Goal: Task Accomplishment & Management: Use online tool/utility

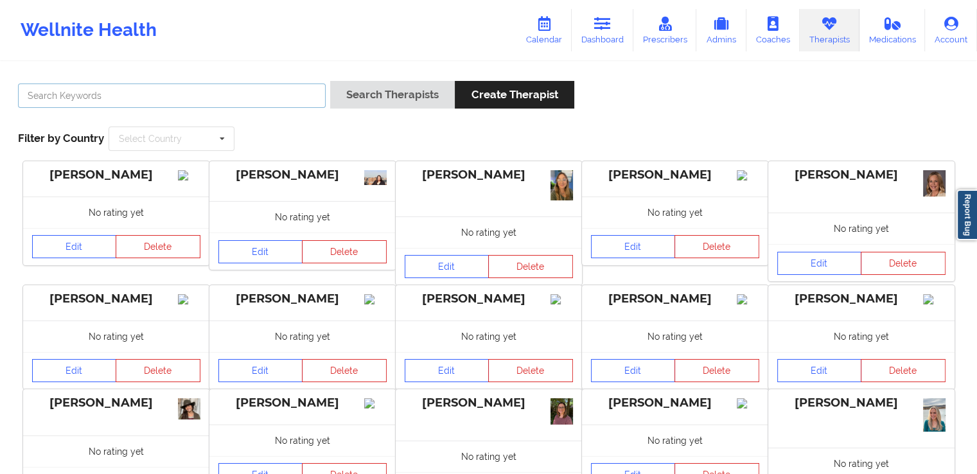
drag, startPoint x: 0, startPoint y: 0, endPoint x: 293, endPoint y: 98, distance: 309.0
click at [293, 98] on input "text" at bounding box center [172, 96] width 308 height 24
paste input "[PERSON_NAME] [PERSON_NAME]"
type input "[PERSON_NAME] [PERSON_NAME]"
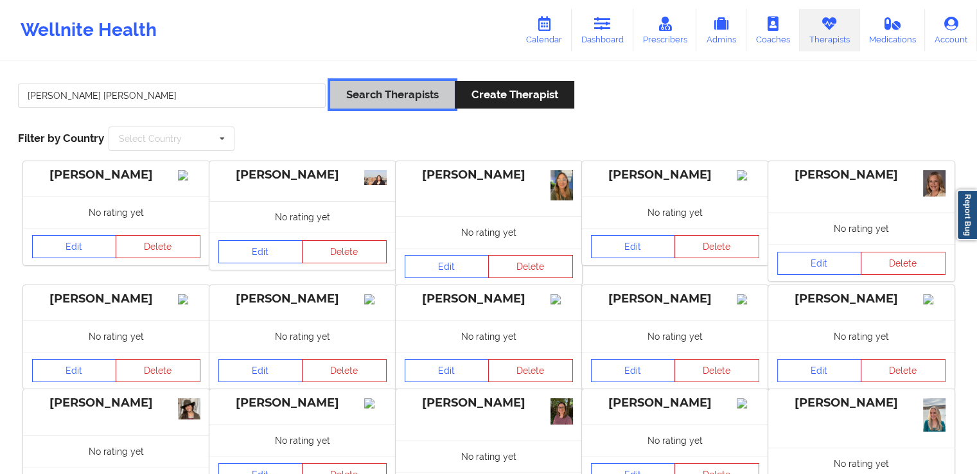
click at [373, 88] on button "Search Therapists" at bounding box center [392, 95] width 125 height 28
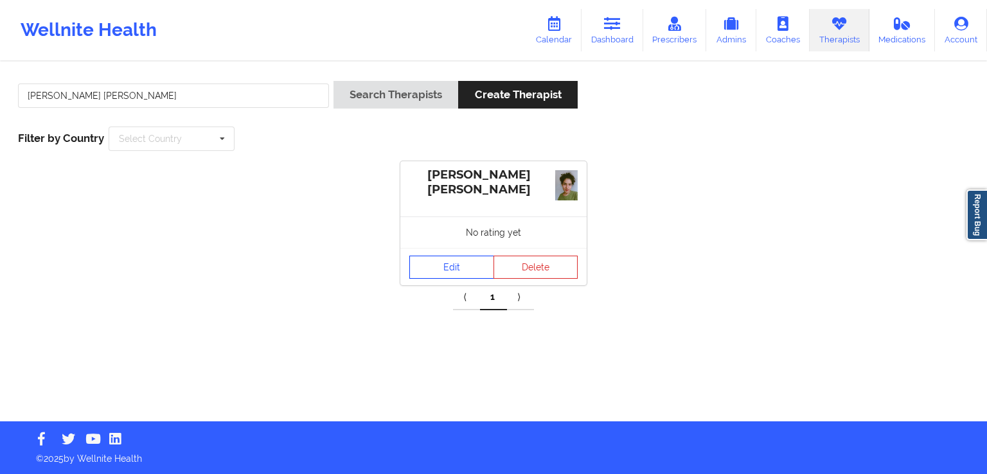
click at [445, 261] on link "Edit" at bounding box center [451, 267] width 85 height 23
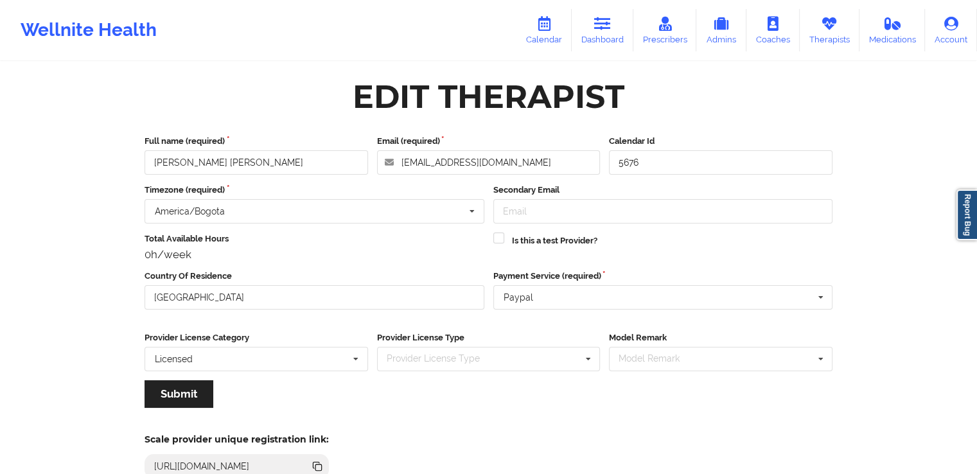
scroll to position [111, 0]
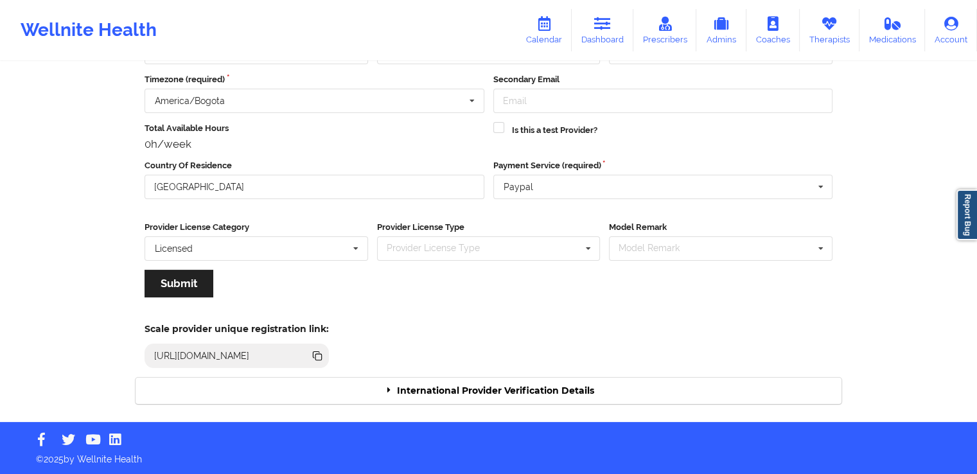
click at [405, 388] on div "International Provider Verification Details" at bounding box center [489, 391] width 706 height 26
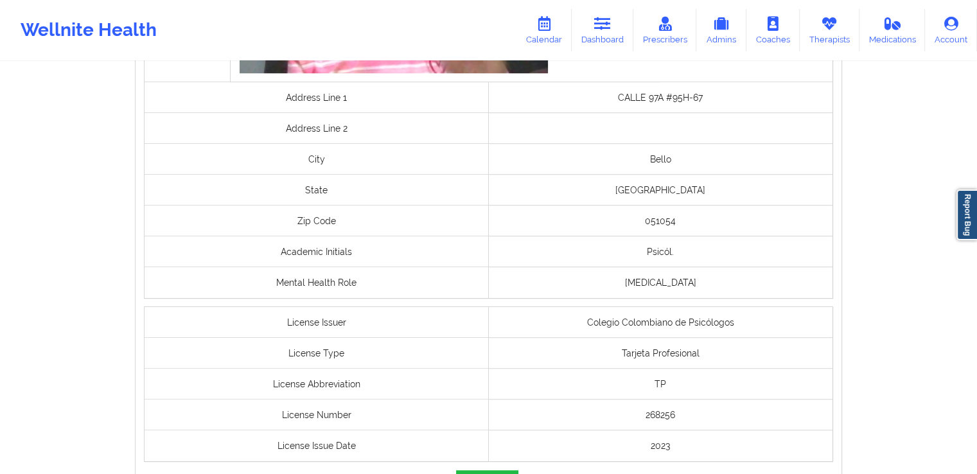
scroll to position [883, 0]
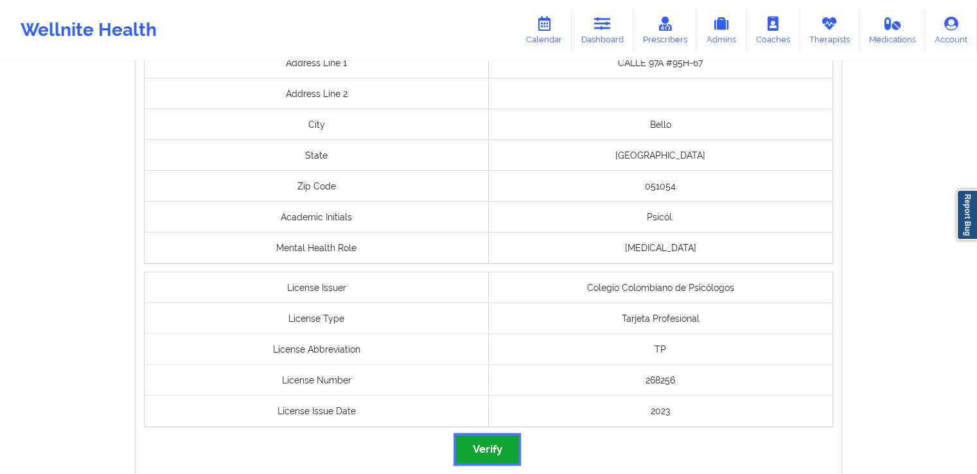
click at [491, 446] on button "Verify" at bounding box center [487, 450] width 62 height 28
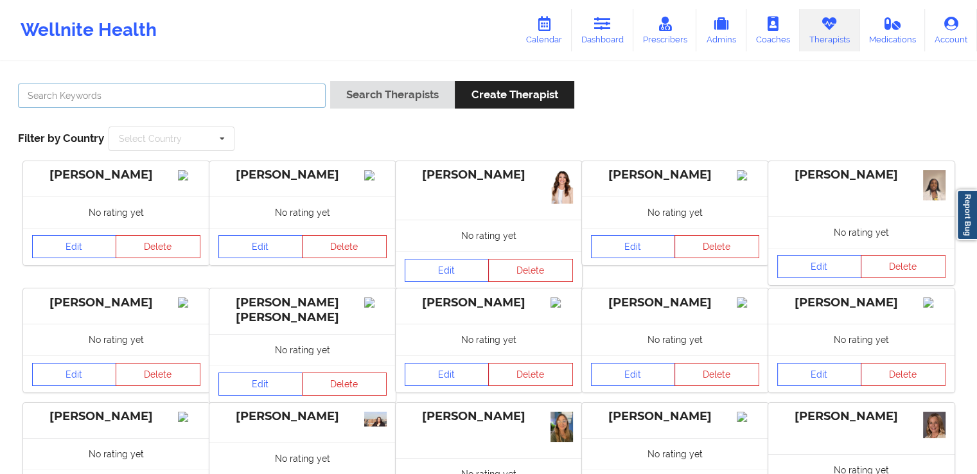
click at [258, 96] on input "text" at bounding box center [172, 96] width 308 height 24
paste input "[PERSON_NAME]"
type input "[PERSON_NAME]"
click at [414, 74] on div "[PERSON_NAME] Search Therapists Create Therapist Filter by Country Select Count…" at bounding box center [488, 116] width 959 height 88
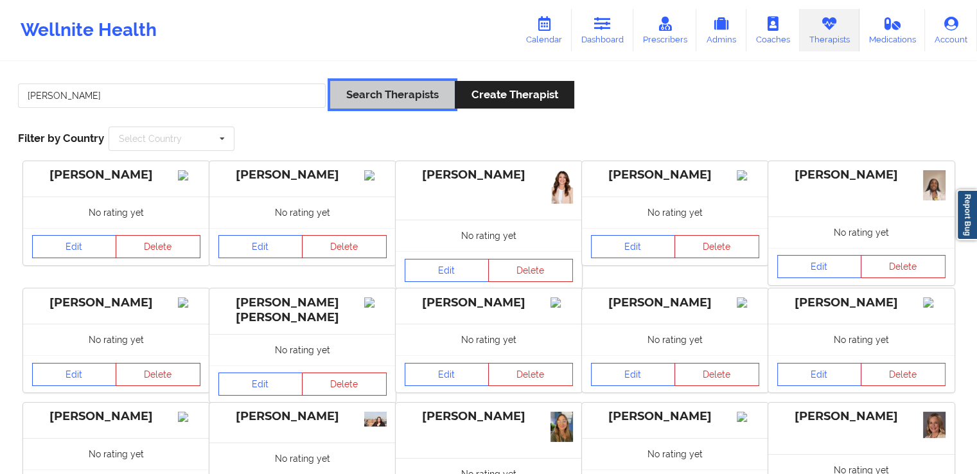
click at [389, 103] on button "Search Therapists" at bounding box center [392, 95] width 125 height 28
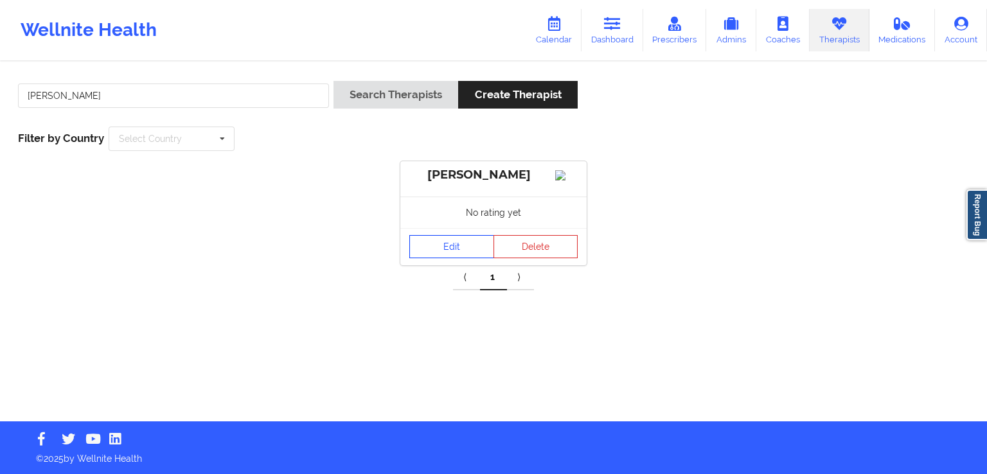
click at [434, 258] on link "Edit" at bounding box center [451, 246] width 85 height 23
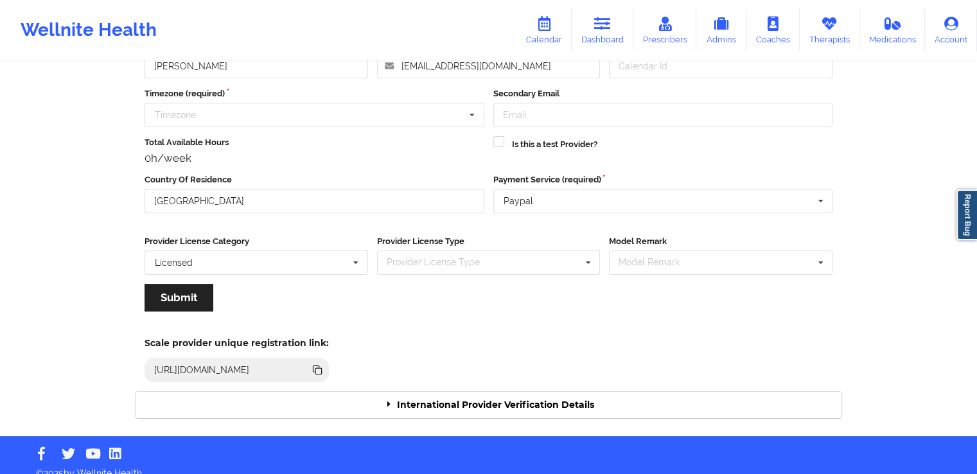
click at [535, 399] on div "International Provider Verification Details" at bounding box center [489, 405] width 706 height 26
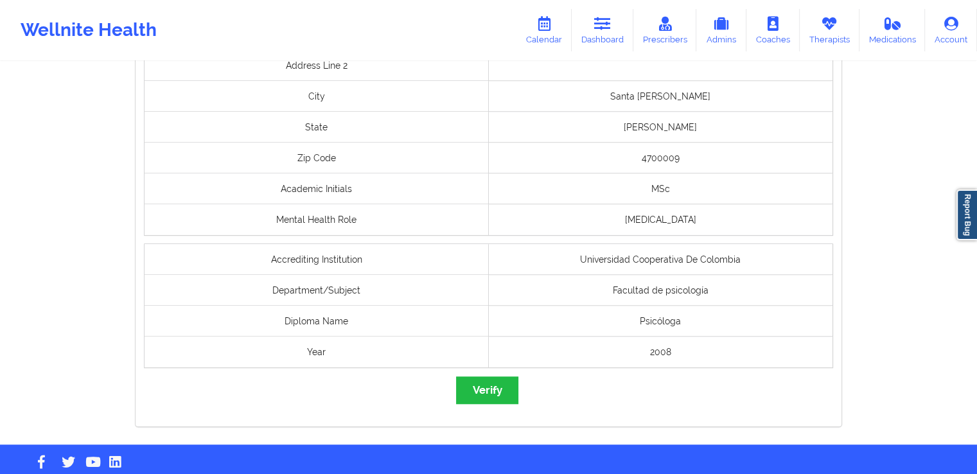
scroll to position [1030, 0]
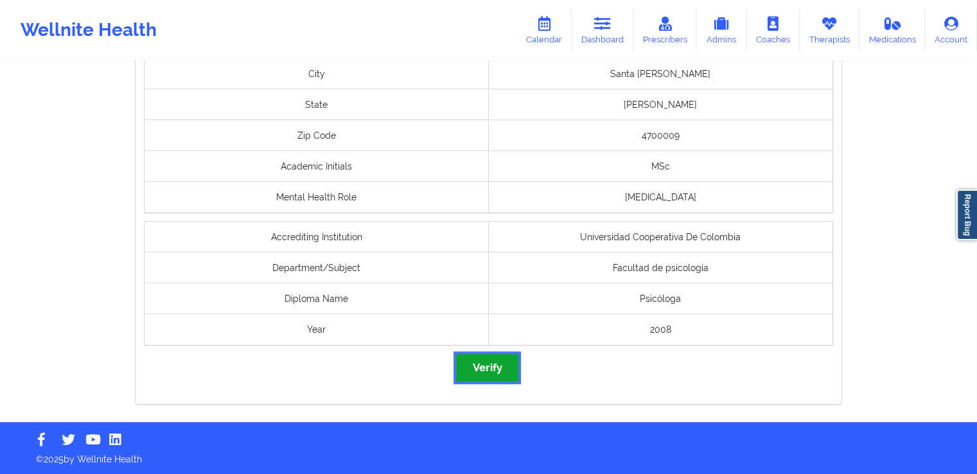
click at [495, 371] on button "Verify" at bounding box center [487, 368] width 62 height 28
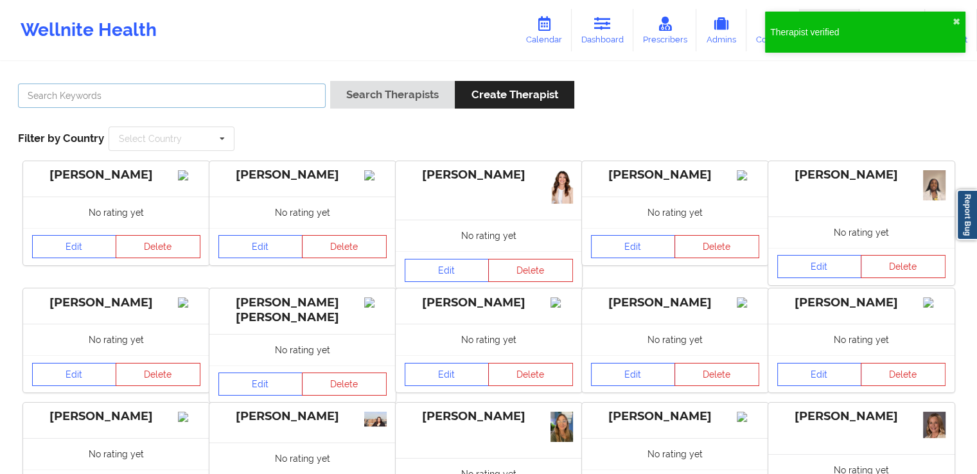
click at [265, 99] on input "text" at bounding box center [172, 96] width 308 height 24
paste input "[PERSON_NAME]"
type input "[PERSON_NAME]"
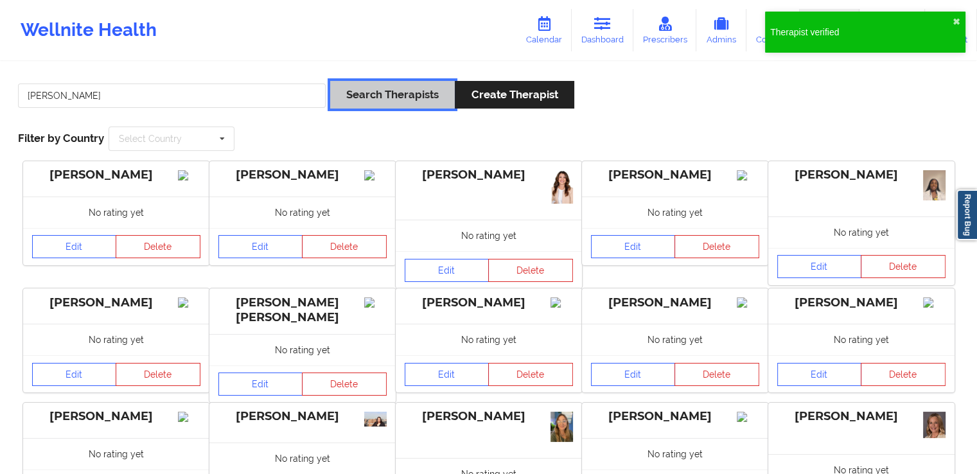
click at [406, 85] on button "Search Therapists" at bounding box center [392, 95] width 125 height 28
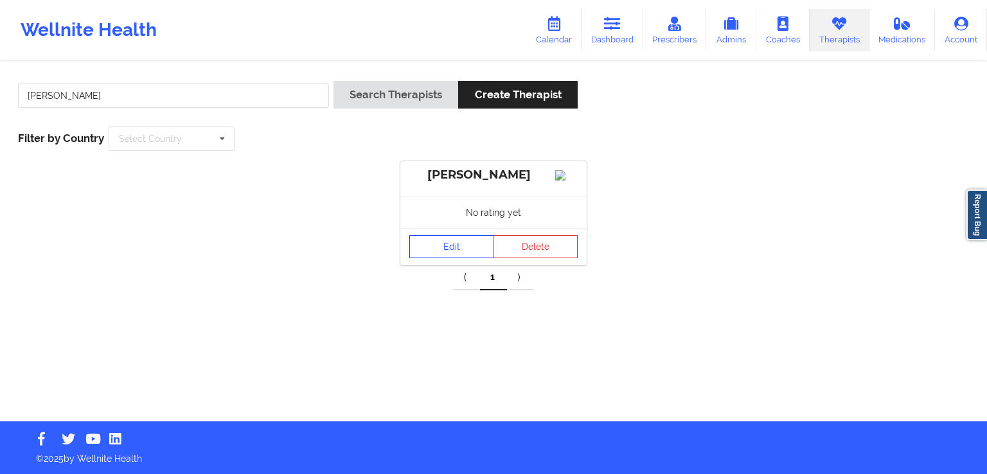
click at [458, 250] on link "Edit" at bounding box center [451, 246] width 85 height 23
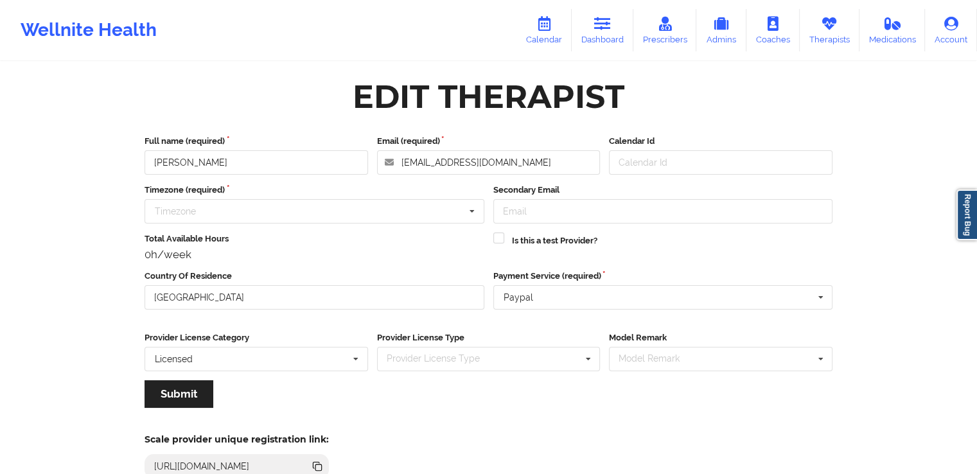
scroll to position [111, 0]
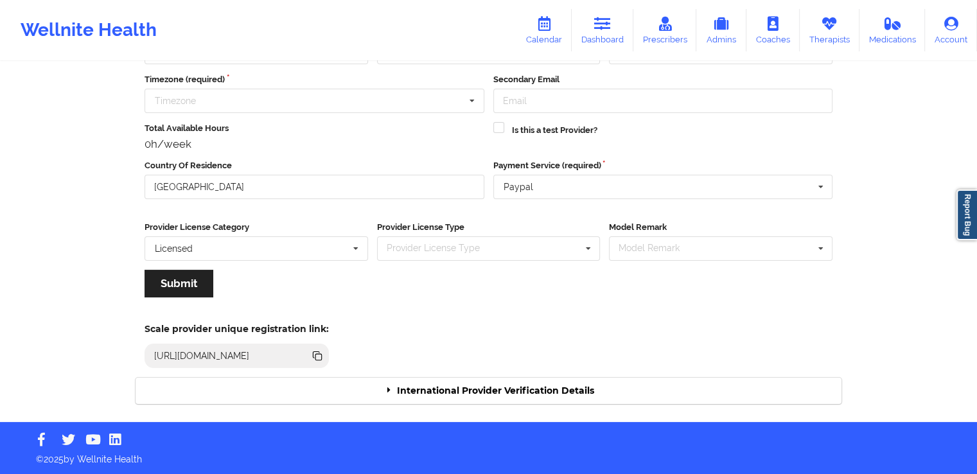
click at [582, 398] on div "International Provider Verification Details" at bounding box center [489, 391] width 706 height 26
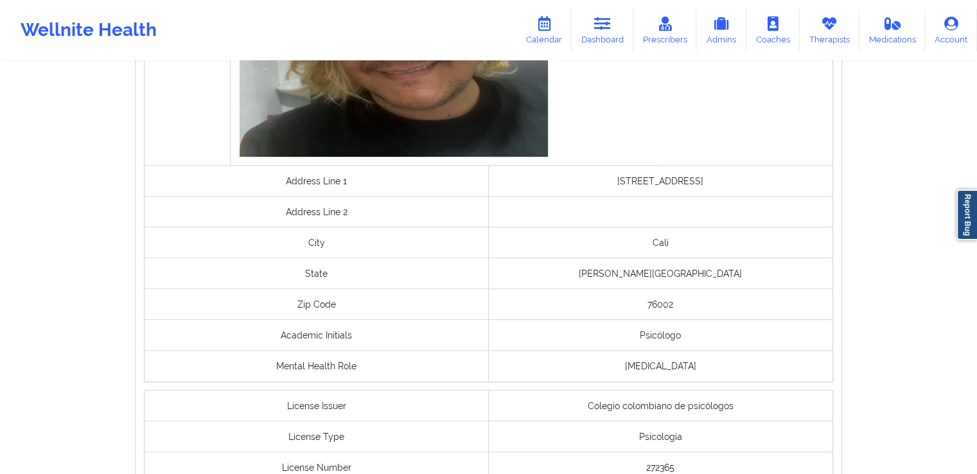
scroll to position [1030, 0]
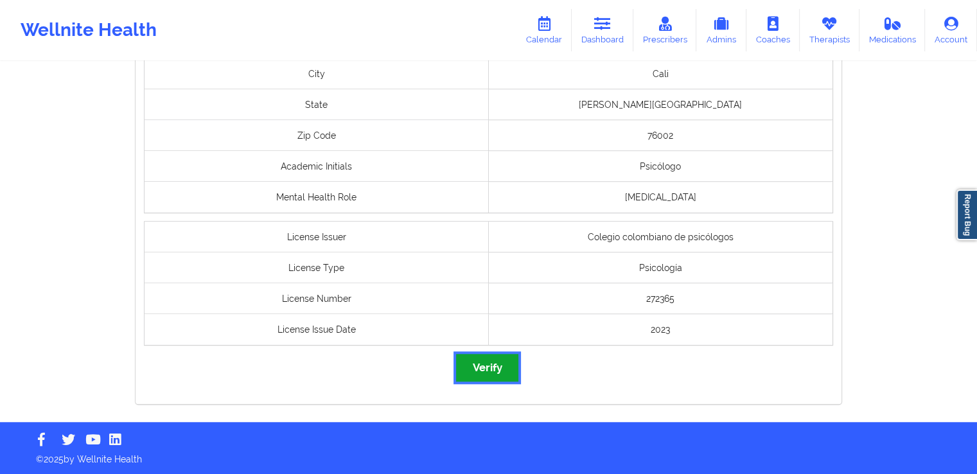
click at [478, 361] on button "Verify" at bounding box center [487, 368] width 62 height 28
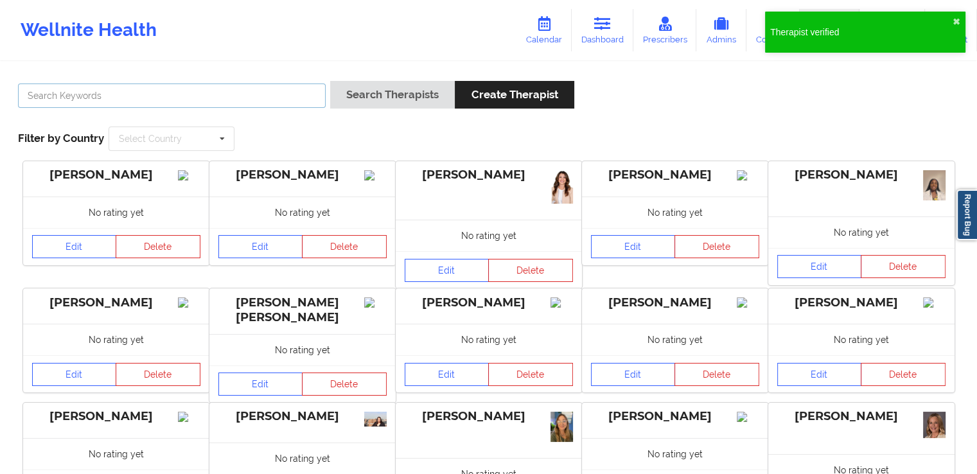
click at [254, 94] on input "text" at bounding box center [172, 96] width 308 height 24
paste input "[PERSON_NAME] [PERSON_NAME]"
type input "[PERSON_NAME] [PERSON_NAME]"
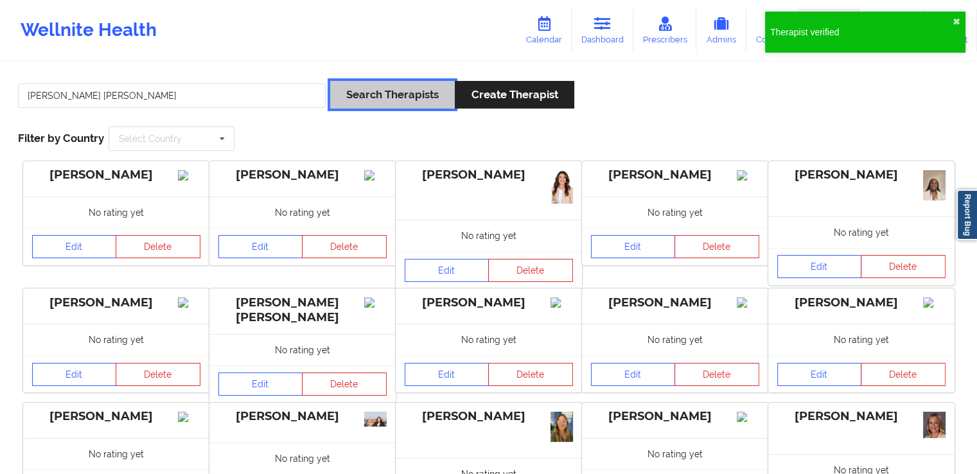
click at [360, 98] on button "Search Therapists" at bounding box center [392, 95] width 125 height 28
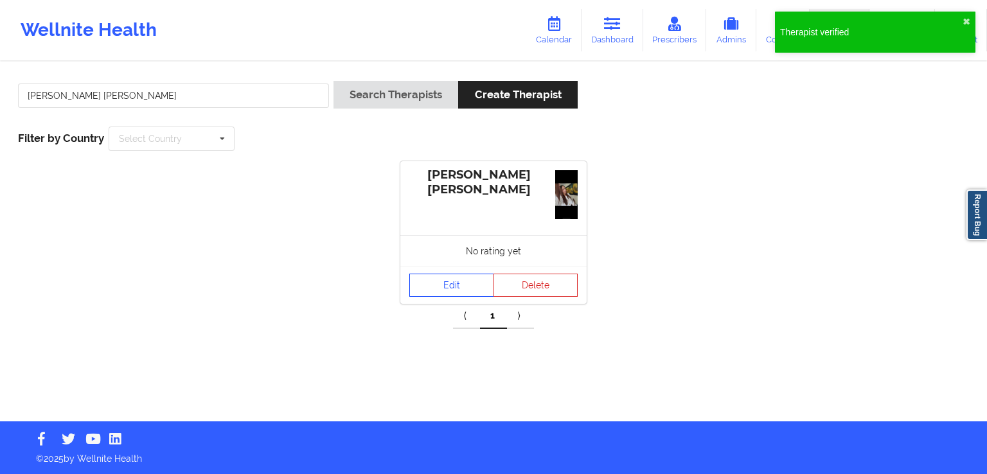
click at [441, 286] on link "Edit" at bounding box center [451, 285] width 85 height 23
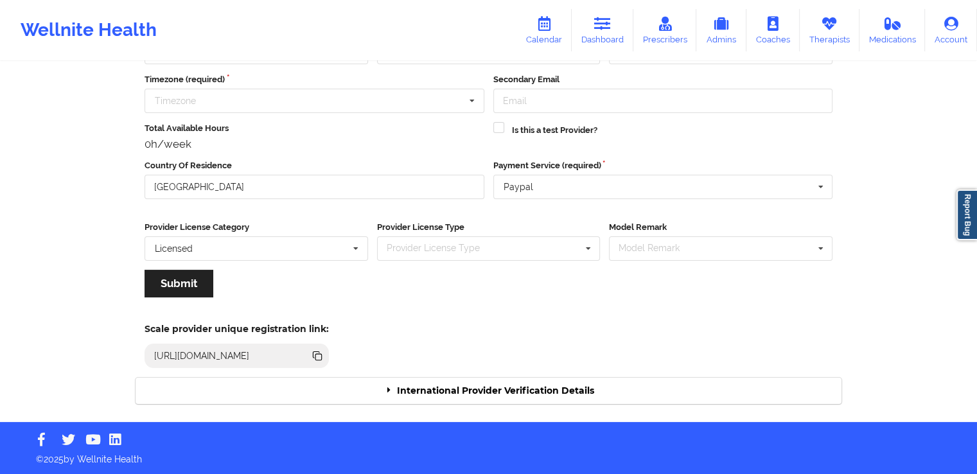
click at [527, 378] on div "International Provider Verification Details" at bounding box center [489, 391] width 706 height 26
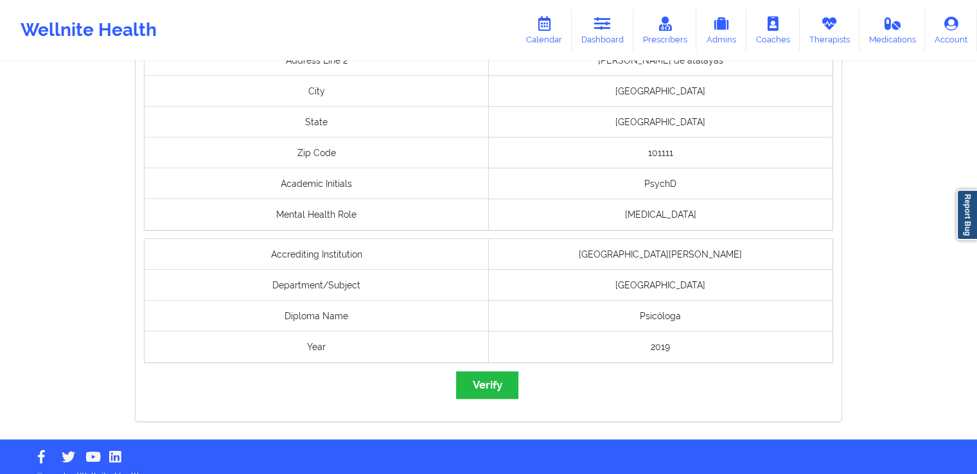
scroll to position [1030, 0]
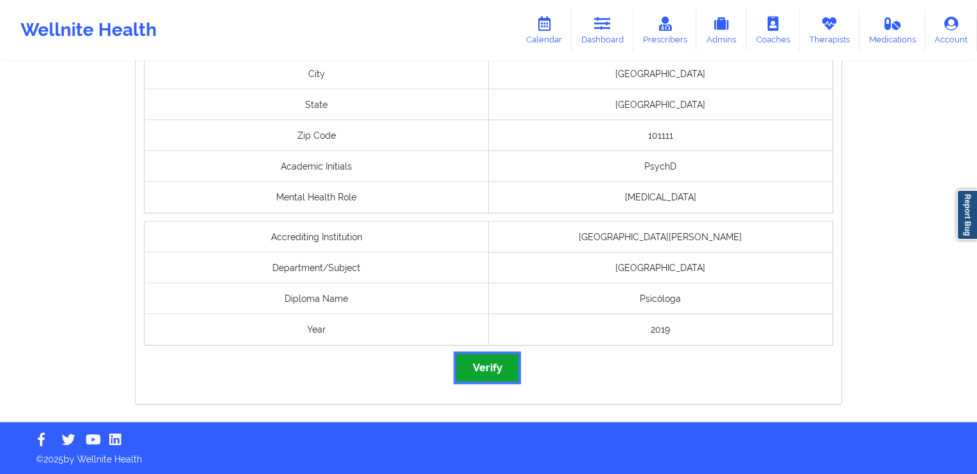
click at [479, 366] on button "Verify" at bounding box center [487, 368] width 62 height 28
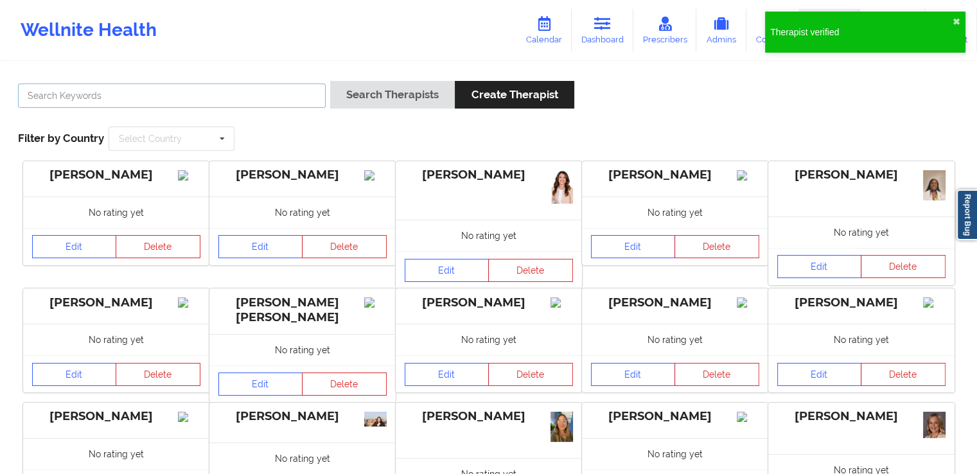
click at [290, 85] on input "text" at bounding box center [172, 96] width 308 height 24
paste input "[PERSON_NAME]"
type input "[PERSON_NAME]"
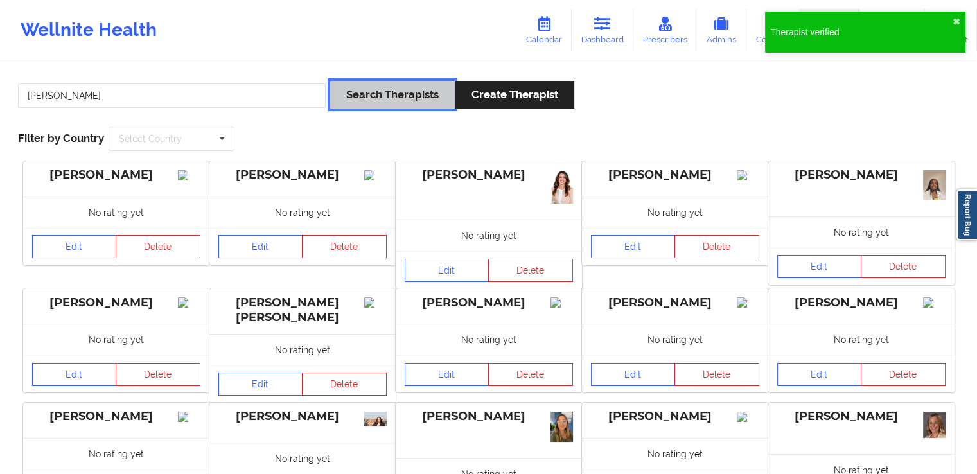
click at [398, 91] on button "Search Therapists" at bounding box center [392, 95] width 125 height 28
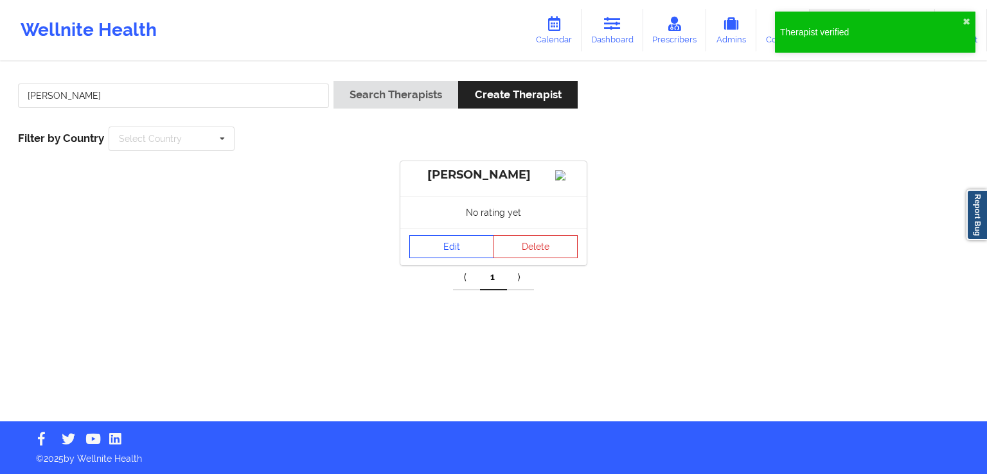
click at [438, 252] on link "Edit" at bounding box center [451, 246] width 85 height 23
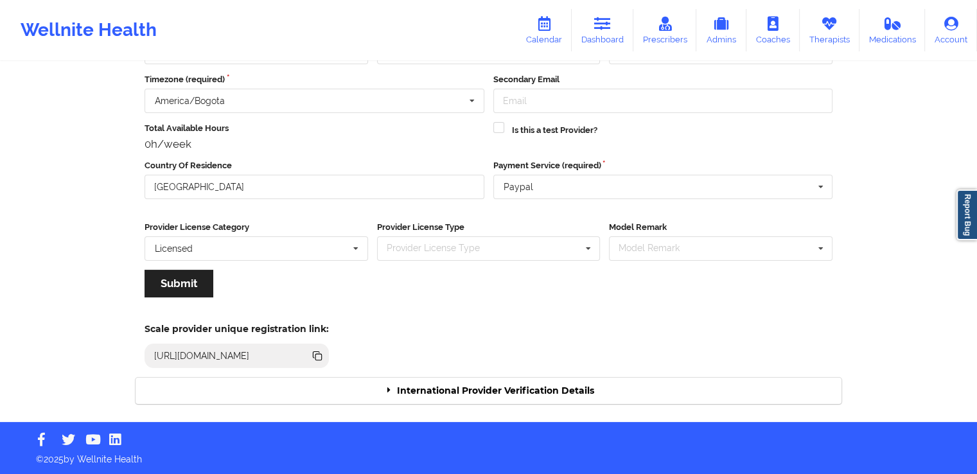
click at [519, 397] on div "International Provider Verification Details" at bounding box center [489, 391] width 706 height 26
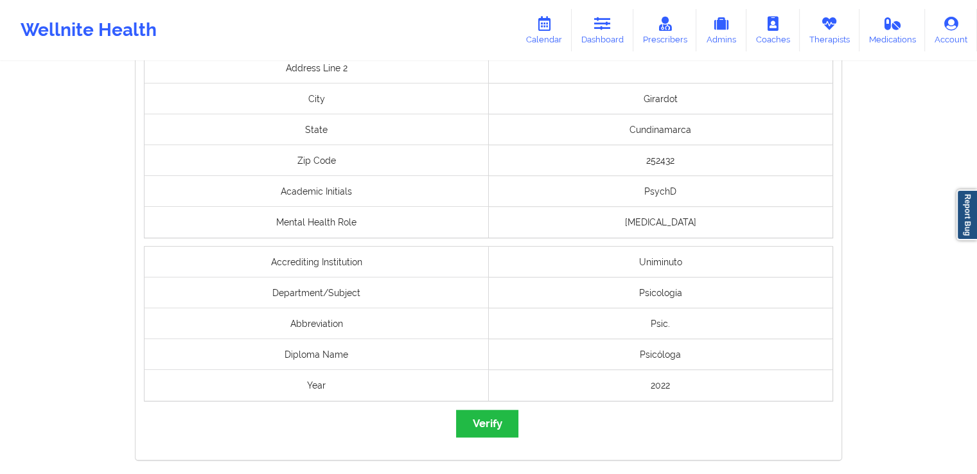
scroll to position [984, 0]
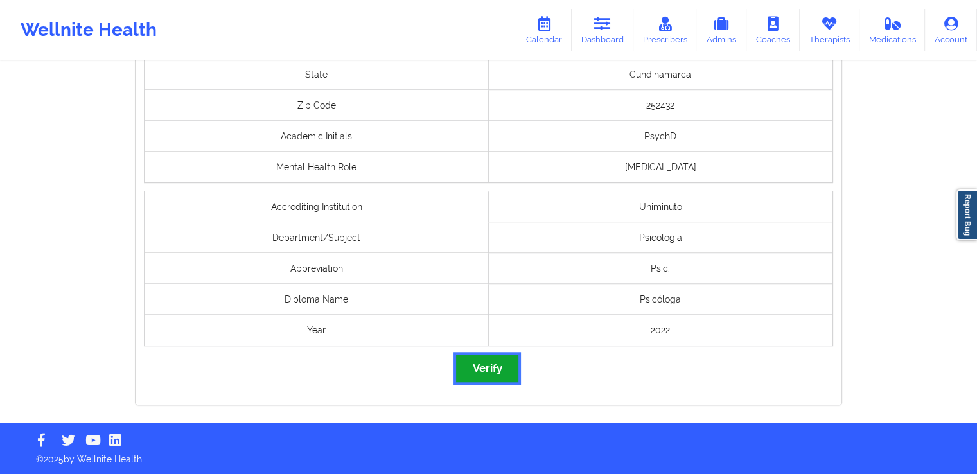
click at [482, 368] on button "Verify" at bounding box center [487, 369] width 62 height 28
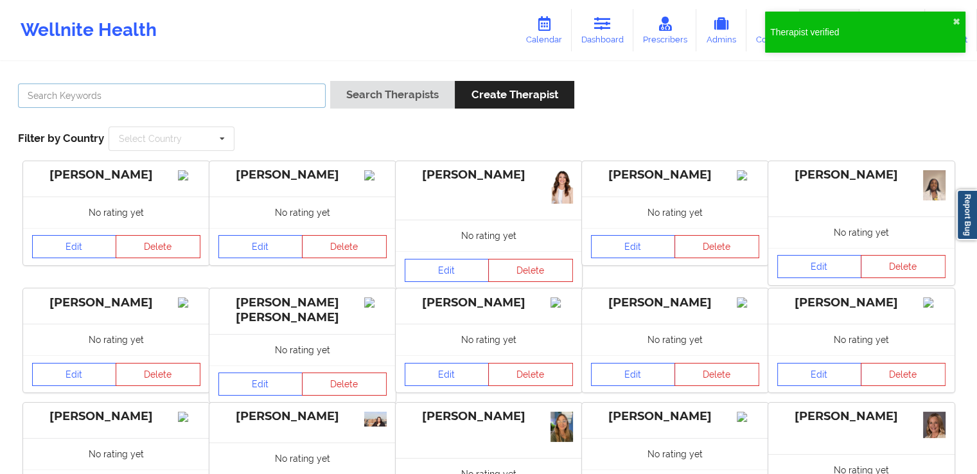
click at [243, 85] on input "text" at bounding box center [172, 96] width 308 height 24
paste input "[PERSON_NAME] [PERSON_NAME]"
type input "[PERSON_NAME] [PERSON_NAME]"
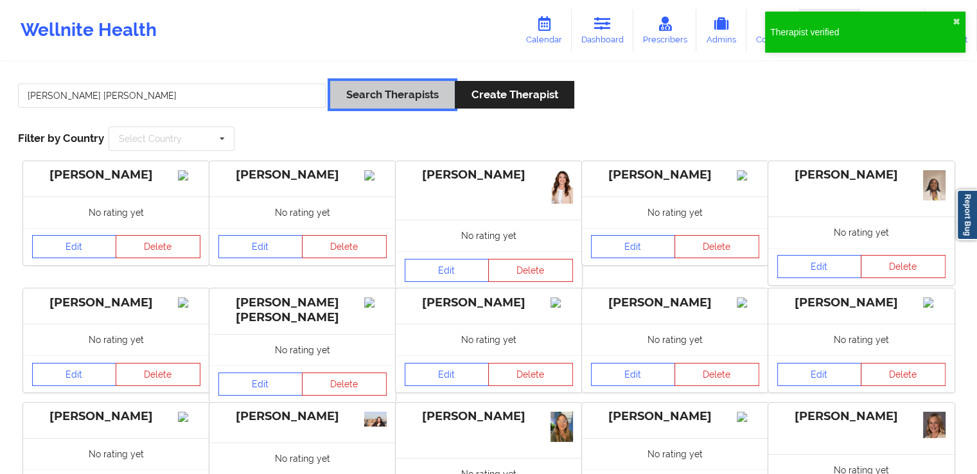
click at [382, 87] on button "Search Therapists" at bounding box center [392, 95] width 125 height 28
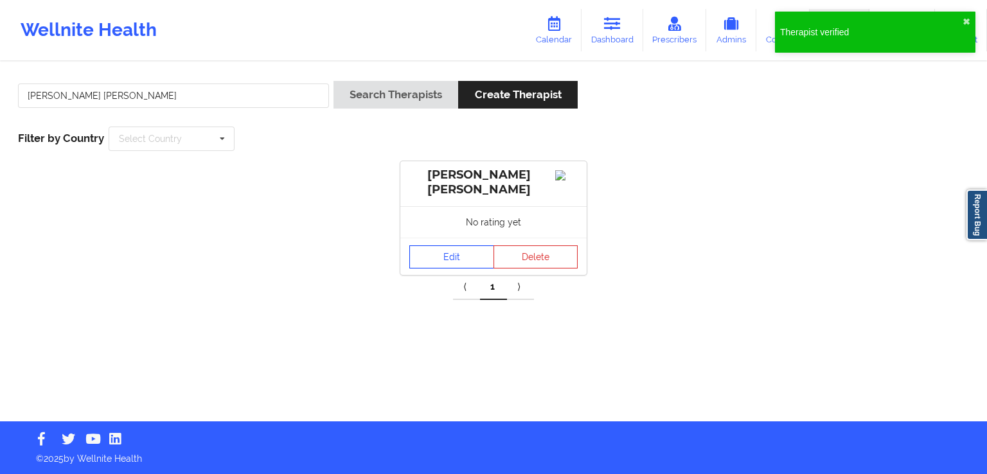
click at [457, 258] on link "Edit" at bounding box center [451, 256] width 85 height 23
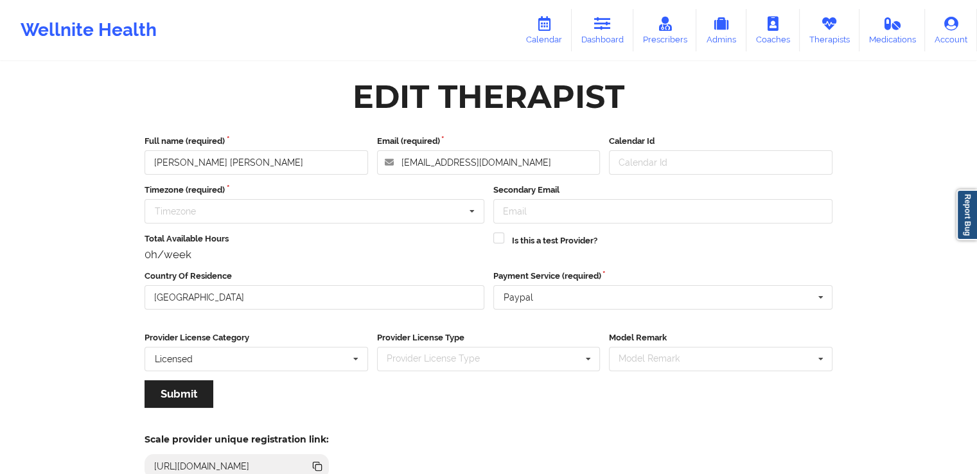
scroll to position [111, 0]
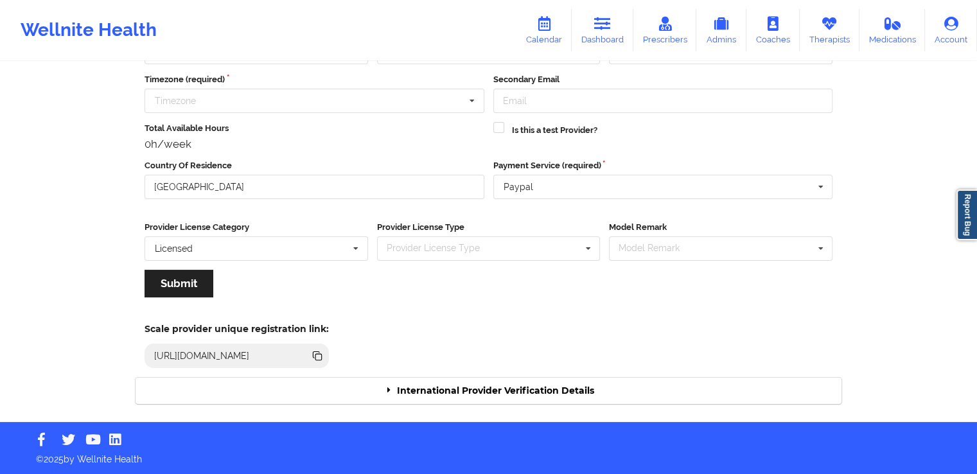
click at [493, 389] on div "International Provider Verification Details" at bounding box center [489, 391] width 706 height 26
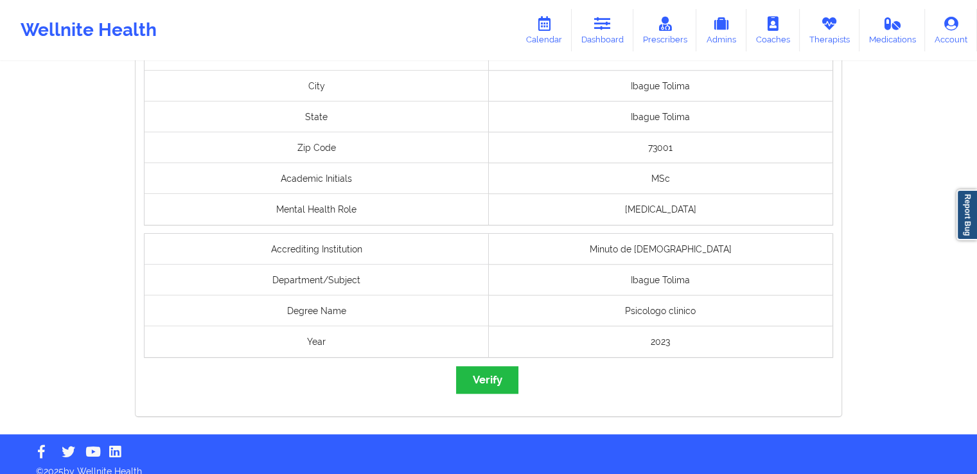
scroll to position [1030, 0]
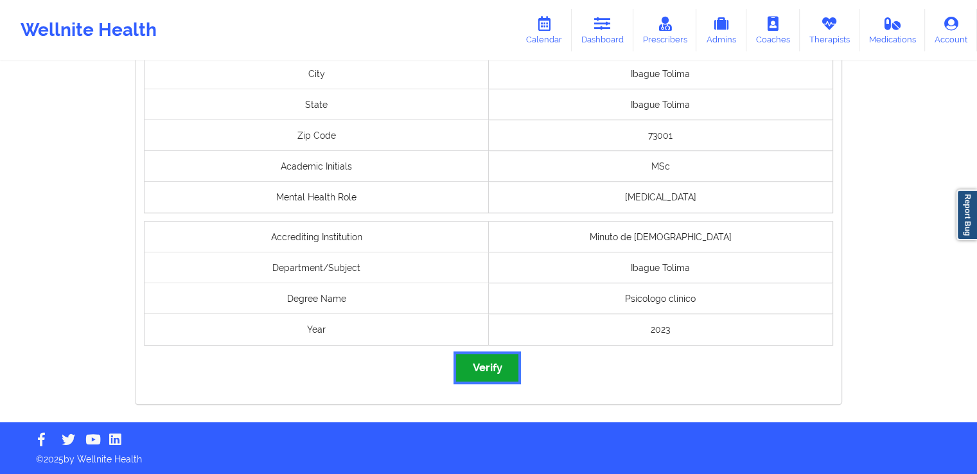
click at [497, 369] on button "Verify" at bounding box center [487, 368] width 62 height 28
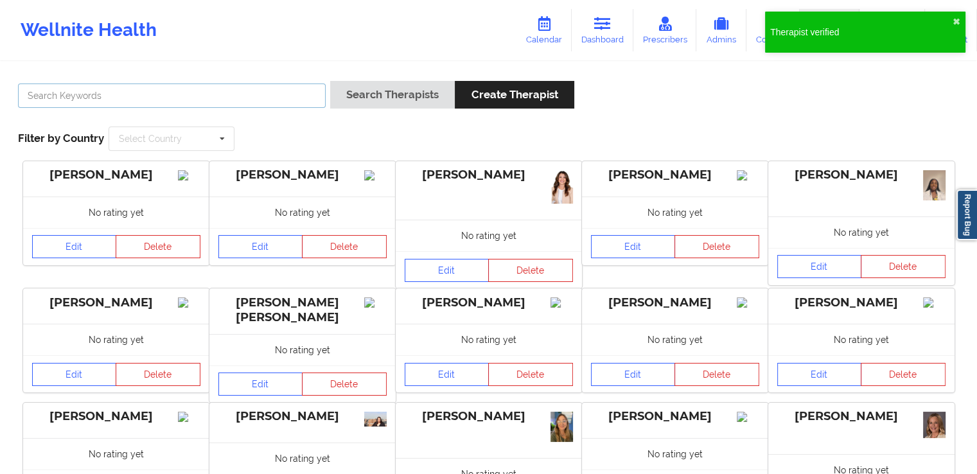
click at [286, 96] on input "text" at bounding box center [172, 96] width 308 height 24
paste input "[PERSON_NAME]"
type input "[PERSON_NAME]"
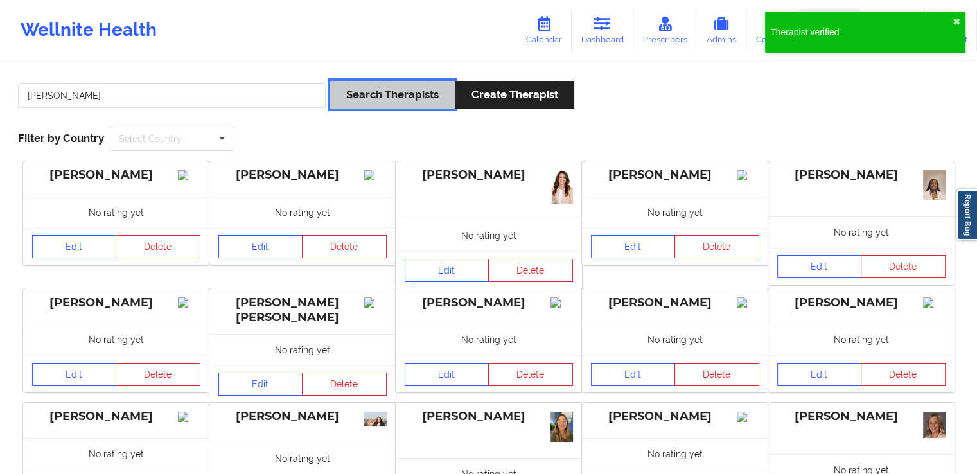
click at [360, 103] on button "Search Therapists" at bounding box center [392, 95] width 125 height 28
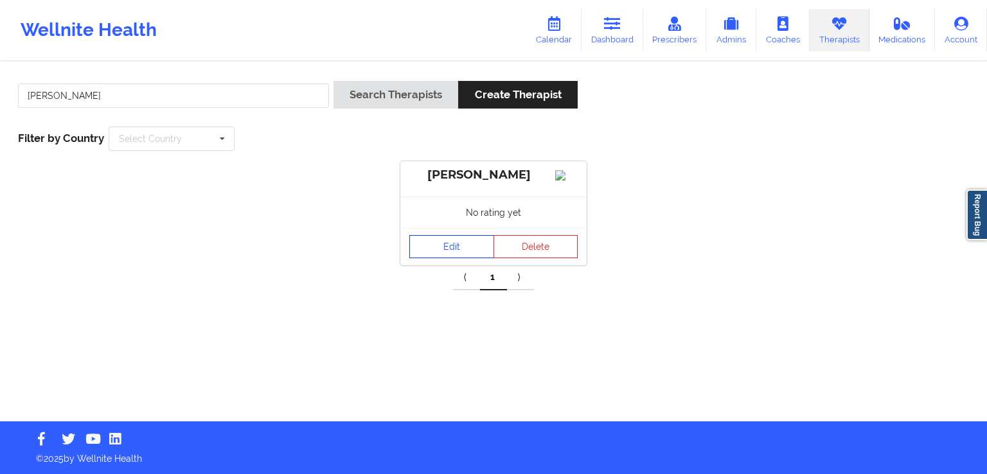
click at [446, 249] on link "Edit" at bounding box center [451, 246] width 85 height 23
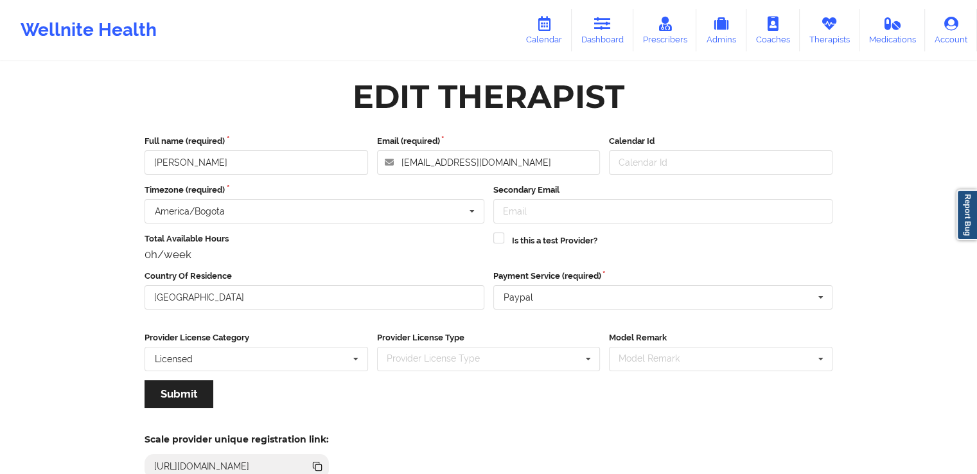
scroll to position [111, 0]
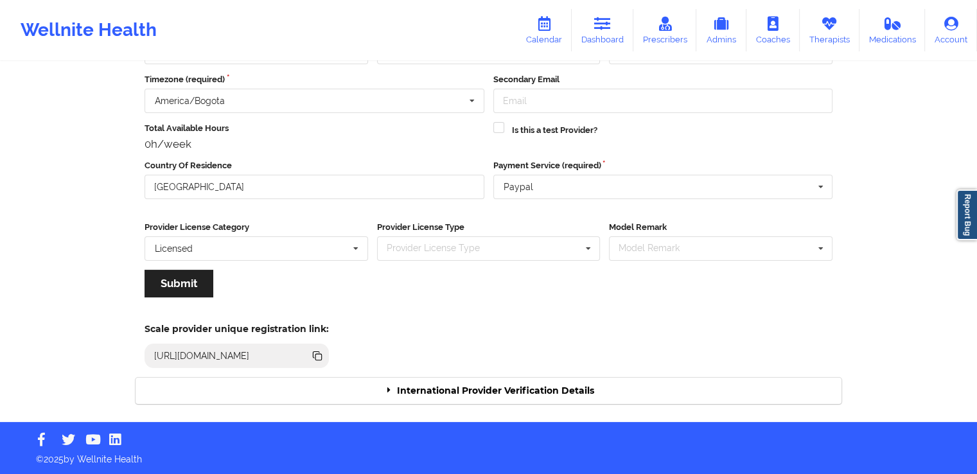
click at [586, 383] on div "International Provider Verification Details" at bounding box center [489, 391] width 706 height 26
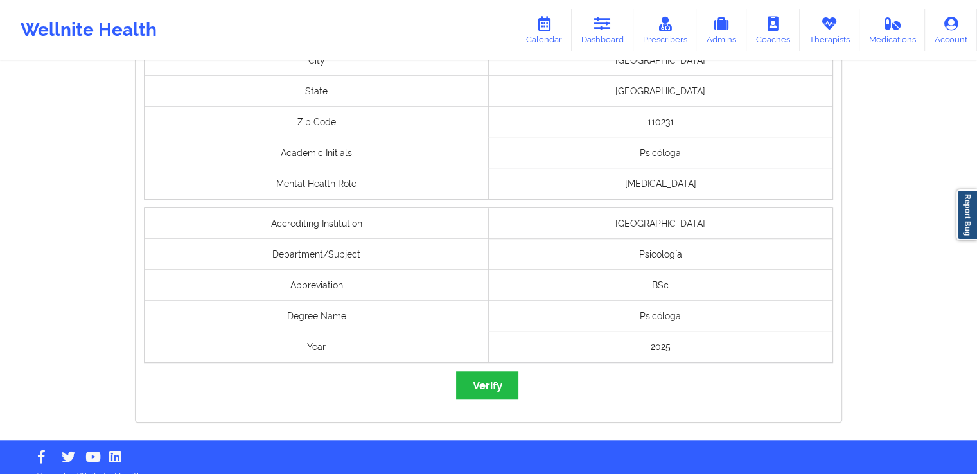
scroll to position [982, 0]
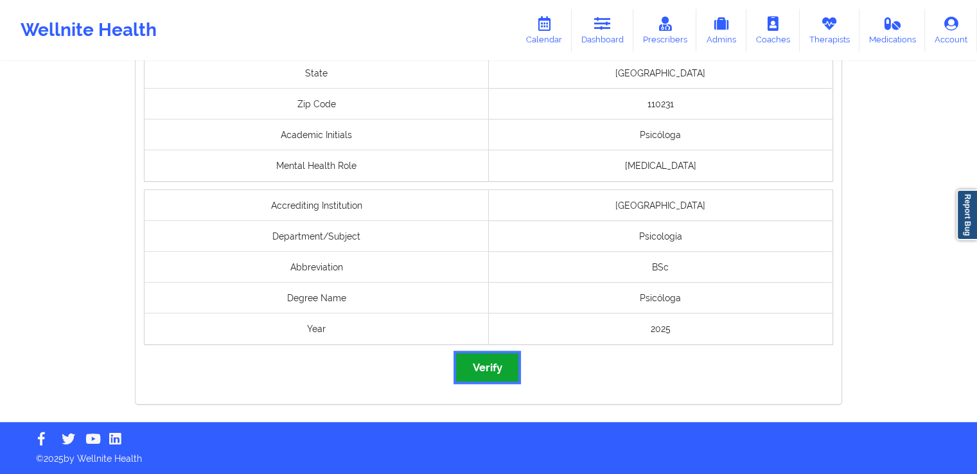
click at [491, 362] on button "Verify" at bounding box center [487, 367] width 62 height 28
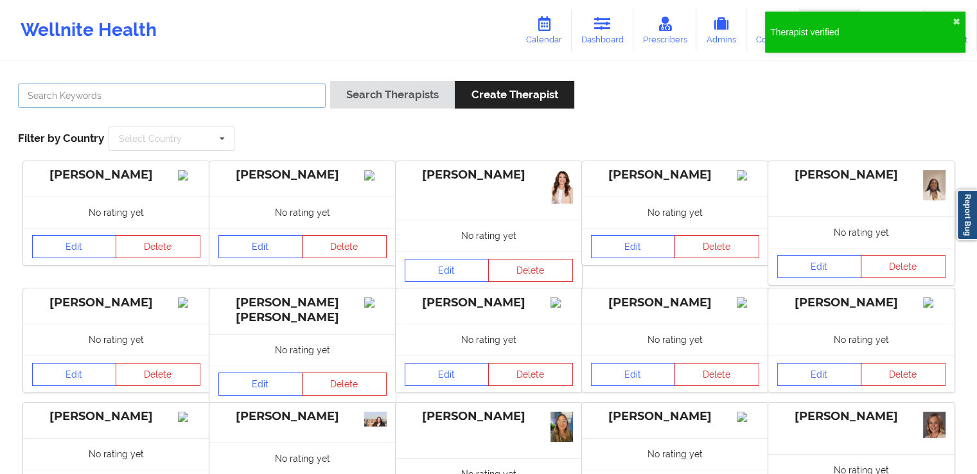
click at [252, 94] on input "text" at bounding box center [172, 96] width 308 height 24
paste input "[PERSON_NAME] [PERSON_NAME] [PERSON_NAME]"
type input "[PERSON_NAME] [PERSON_NAME] [PERSON_NAME]"
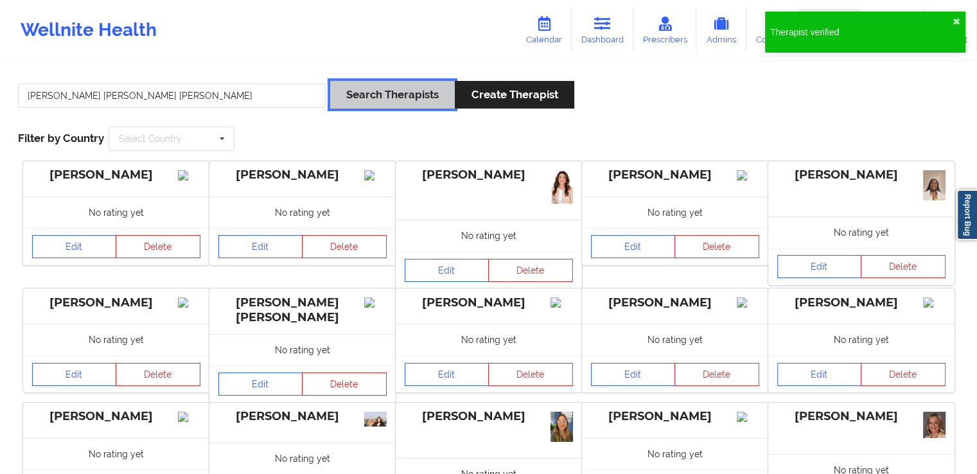
click at [356, 98] on button "Search Therapists" at bounding box center [392, 95] width 125 height 28
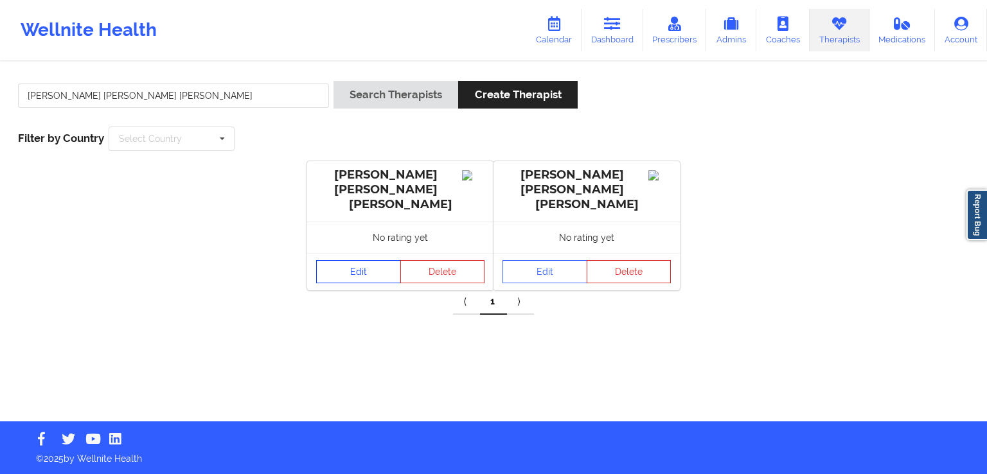
click at [355, 260] on link "Edit" at bounding box center [358, 271] width 85 height 23
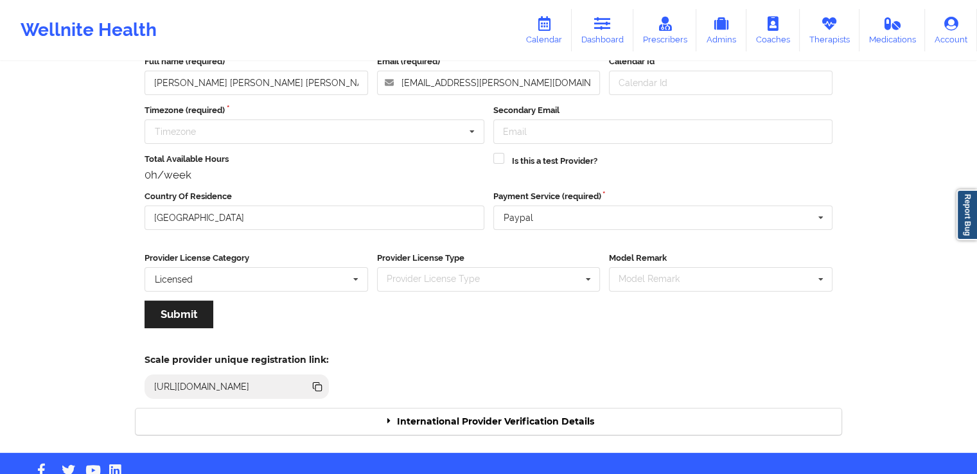
click at [464, 430] on div "International Provider Verification Details" at bounding box center [489, 422] width 706 height 26
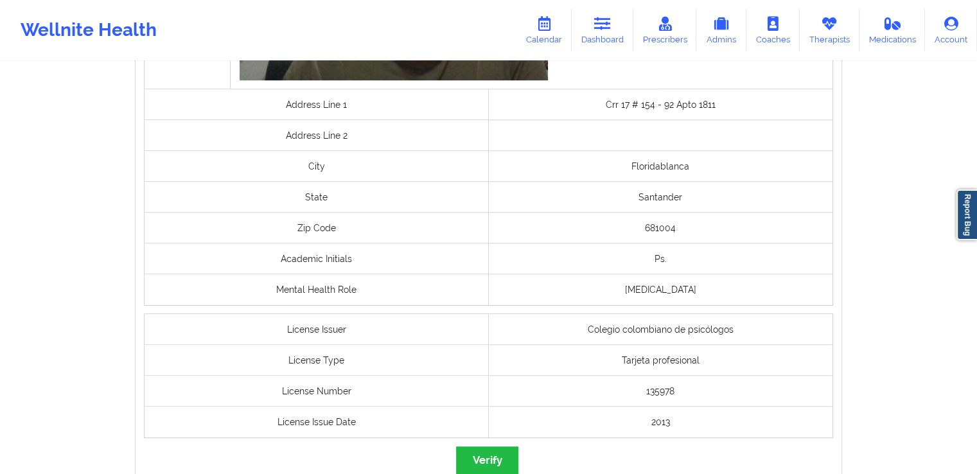
scroll to position [953, 0]
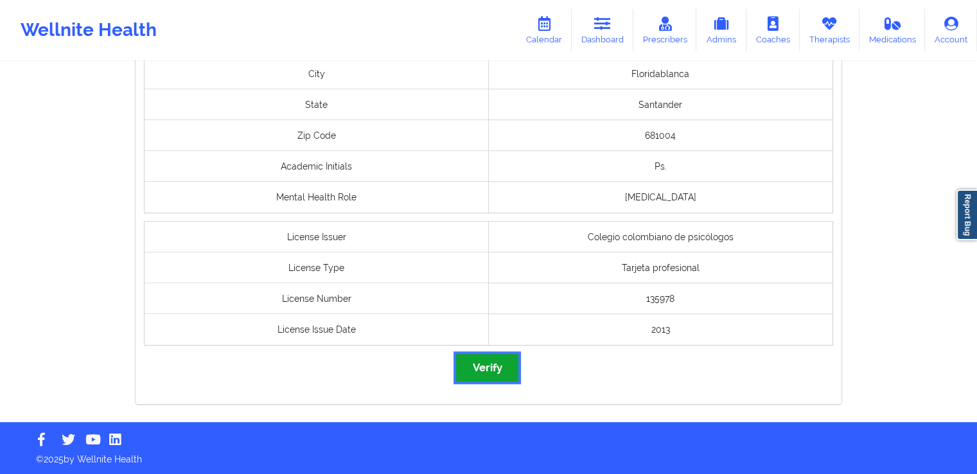
click at [483, 375] on button "Verify" at bounding box center [487, 368] width 62 height 28
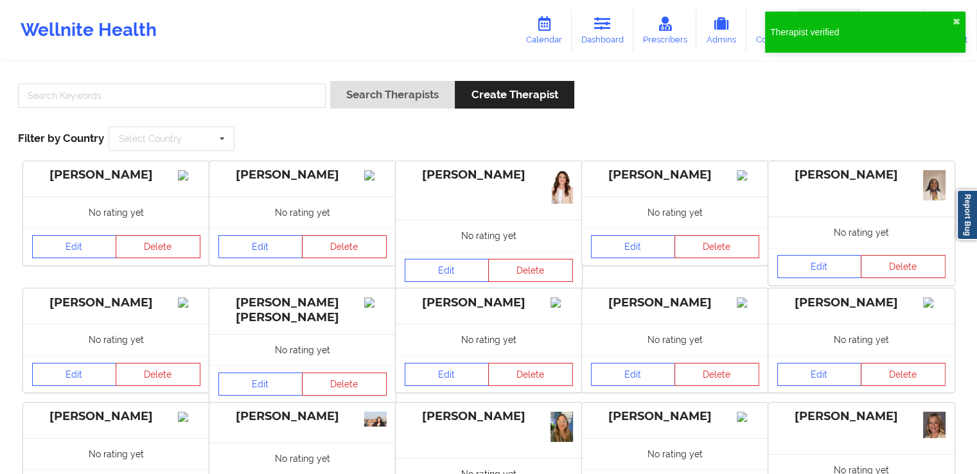
click at [188, 110] on div at bounding box center [171, 99] width 317 height 37
click at [210, 103] on input "text" at bounding box center [172, 96] width 308 height 24
paste input "[PERSON_NAME]"
type input "[PERSON_NAME]"
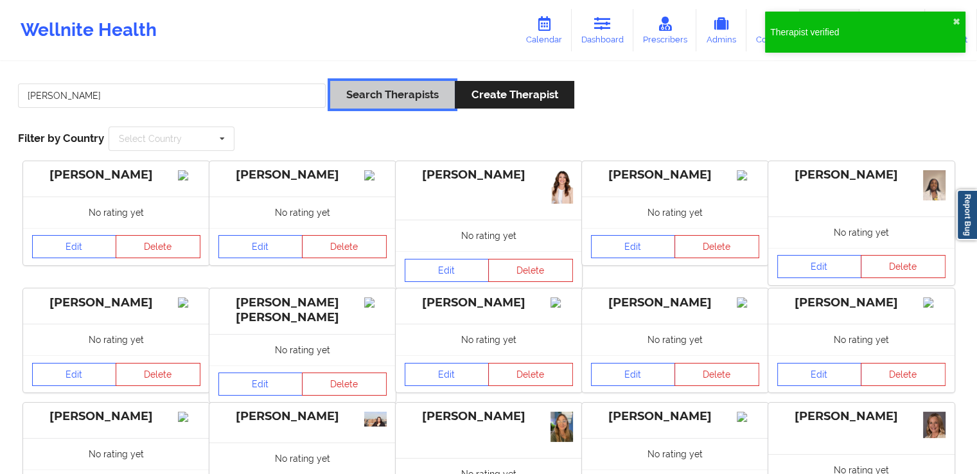
click at [346, 95] on button "Search Therapists" at bounding box center [392, 95] width 125 height 28
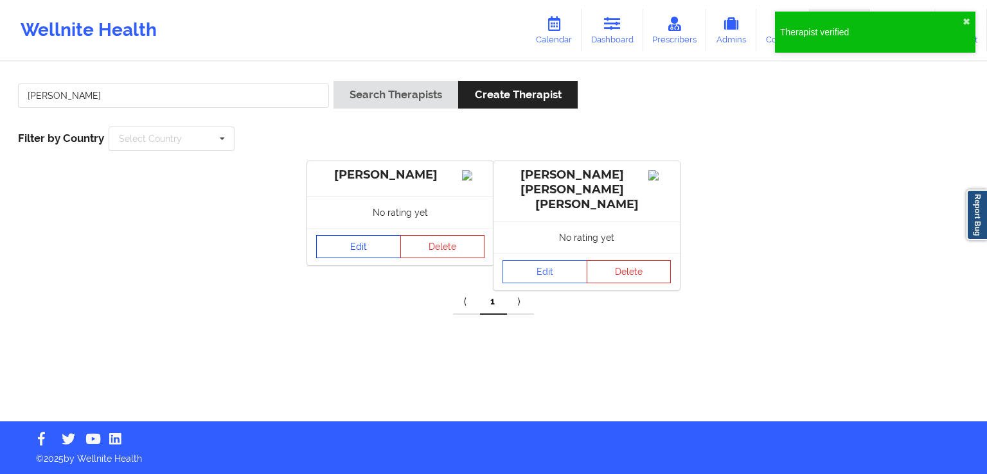
click at [357, 256] on link "Edit" at bounding box center [358, 246] width 85 height 23
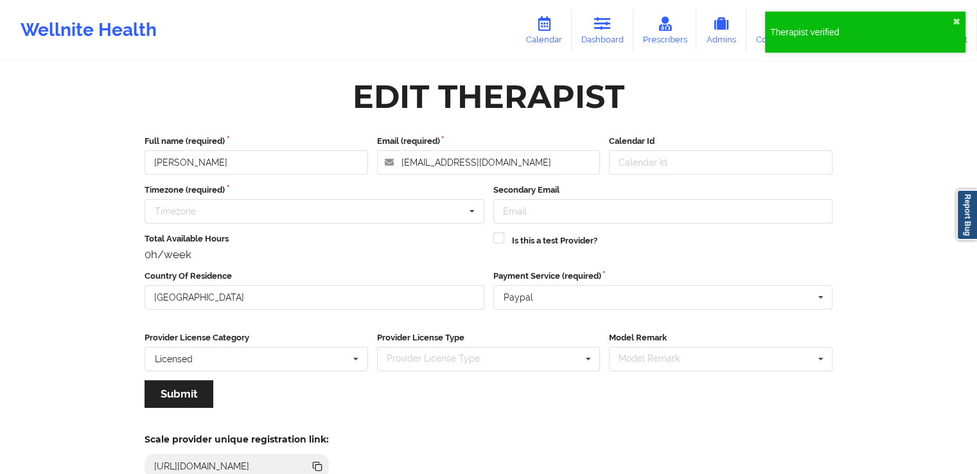
scroll to position [111, 0]
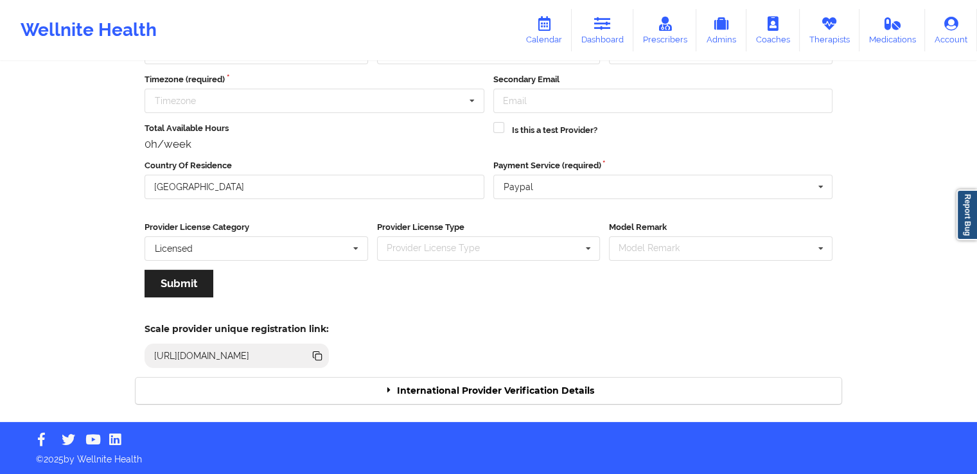
click at [452, 382] on div "International Provider Verification Details" at bounding box center [489, 391] width 706 height 26
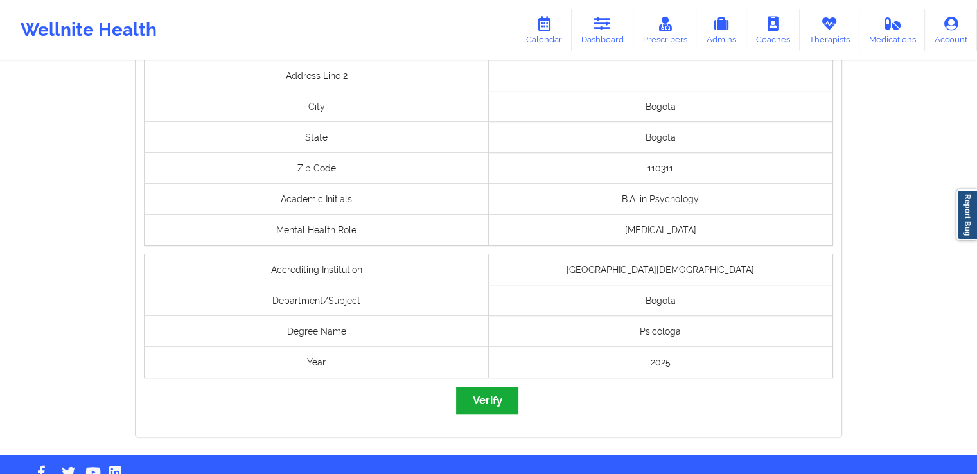
scroll to position [997, 0]
click at [483, 394] on button "Verify" at bounding box center [487, 401] width 62 height 28
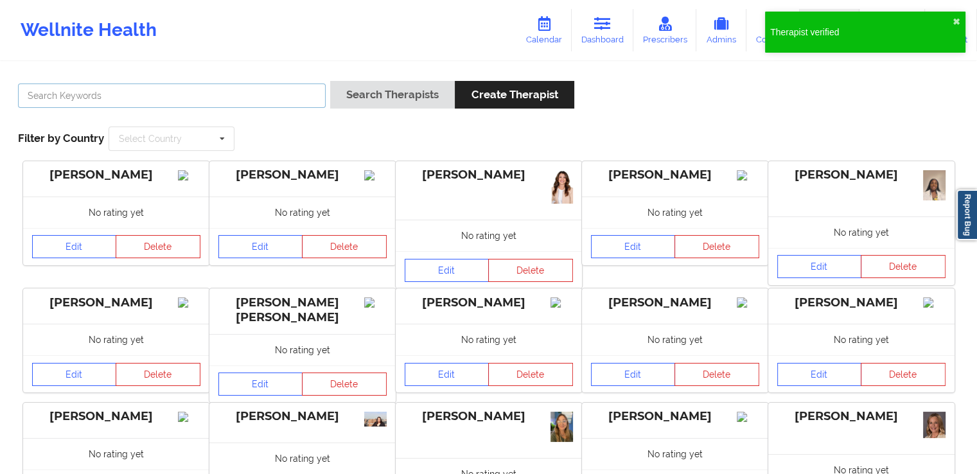
click at [238, 103] on input "text" at bounding box center [172, 96] width 308 height 24
paste input "[PERSON_NAME] De [PERSON_NAME] [PERSON_NAME]"
type input "[PERSON_NAME] De [PERSON_NAME] [PERSON_NAME]"
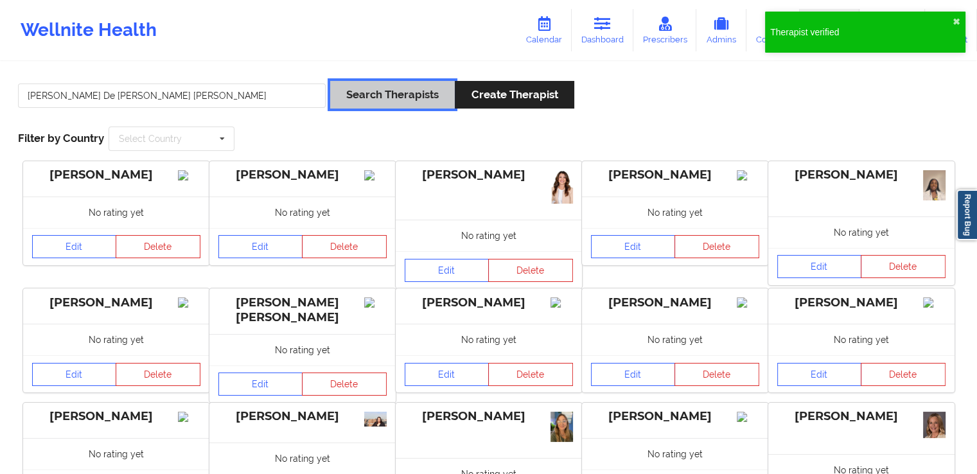
click at [355, 95] on button "Search Therapists" at bounding box center [392, 95] width 125 height 28
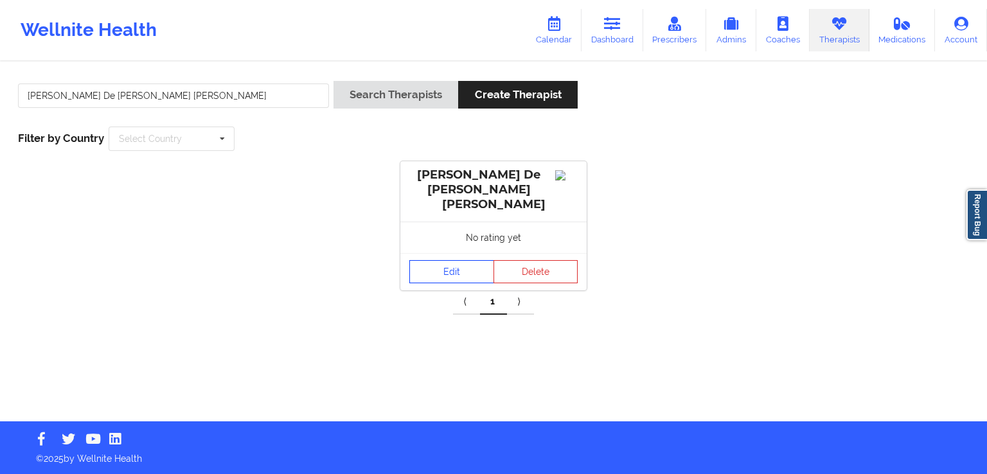
click at [457, 260] on link "Edit" at bounding box center [451, 271] width 85 height 23
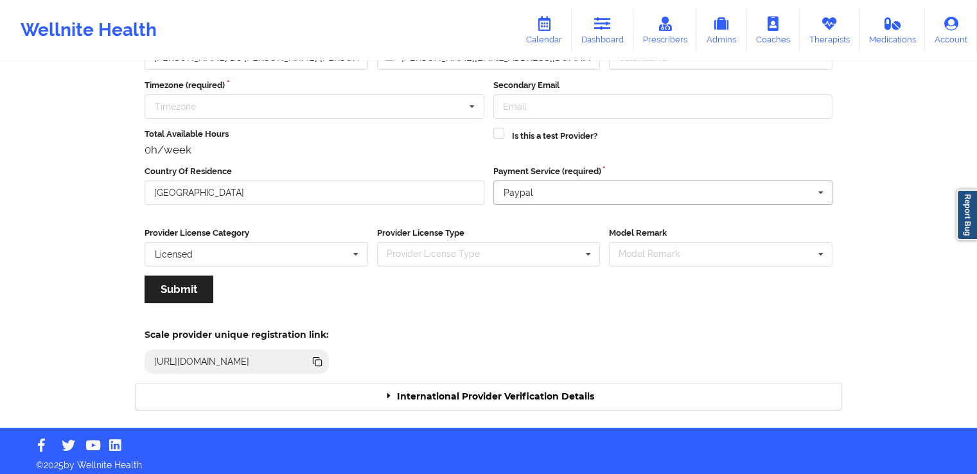
scroll to position [111, 0]
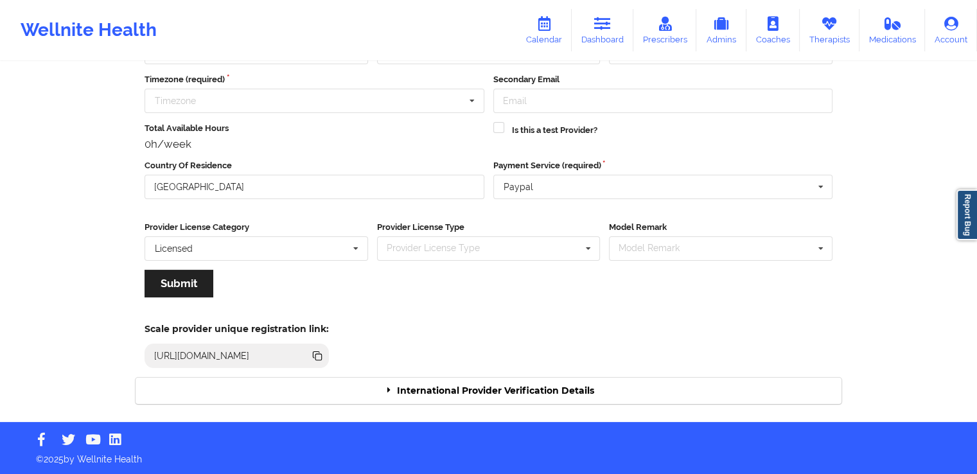
click at [533, 385] on div "International Provider Verification Details" at bounding box center [489, 391] width 706 height 26
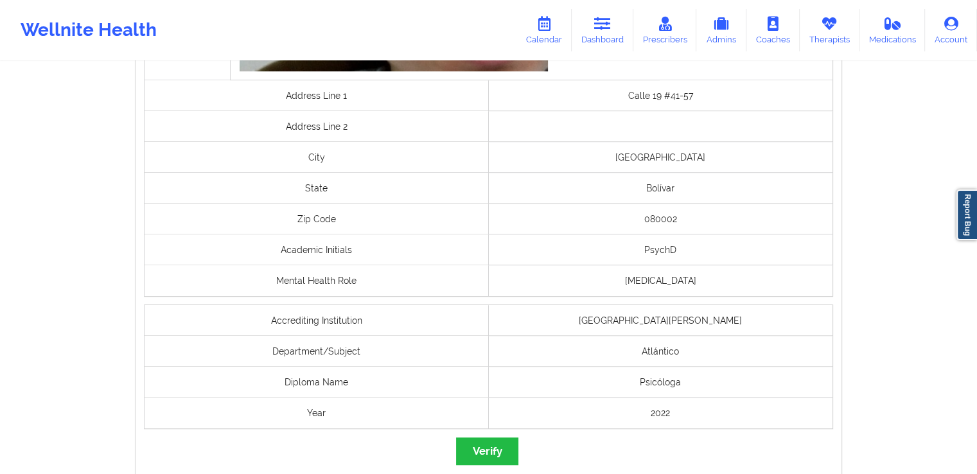
scroll to position [865, 0]
click at [486, 448] on button "Verify" at bounding box center [487, 451] width 62 height 28
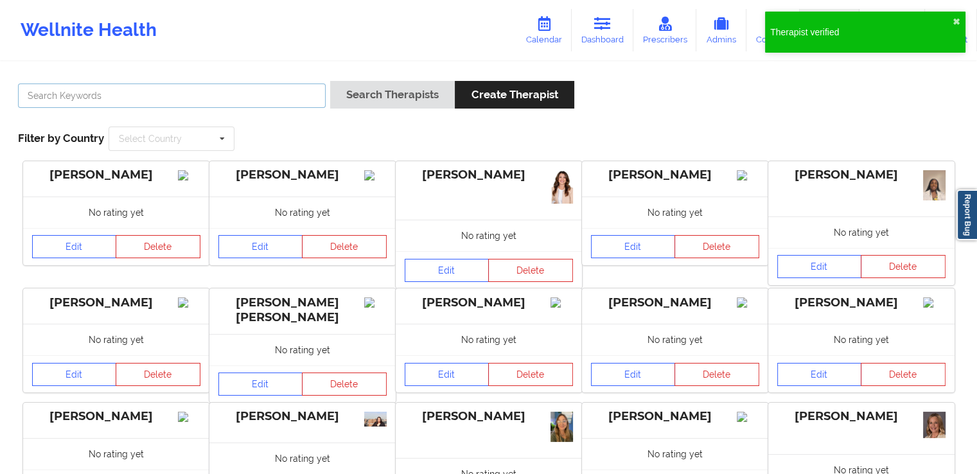
click at [274, 94] on input "text" at bounding box center [172, 96] width 308 height 24
paste input "[PERSON_NAME]"
type input "[PERSON_NAME]"
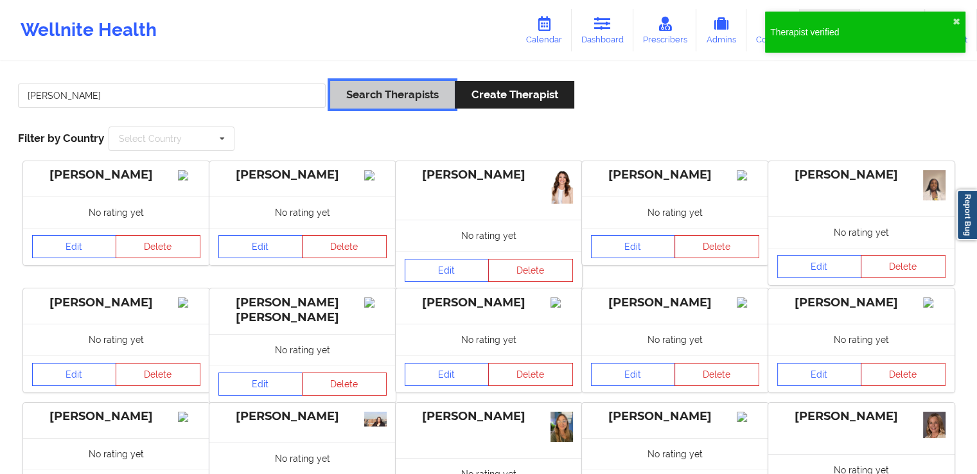
click at [382, 87] on button "Search Therapists" at bounding box center [392, 95] width 125 height 28
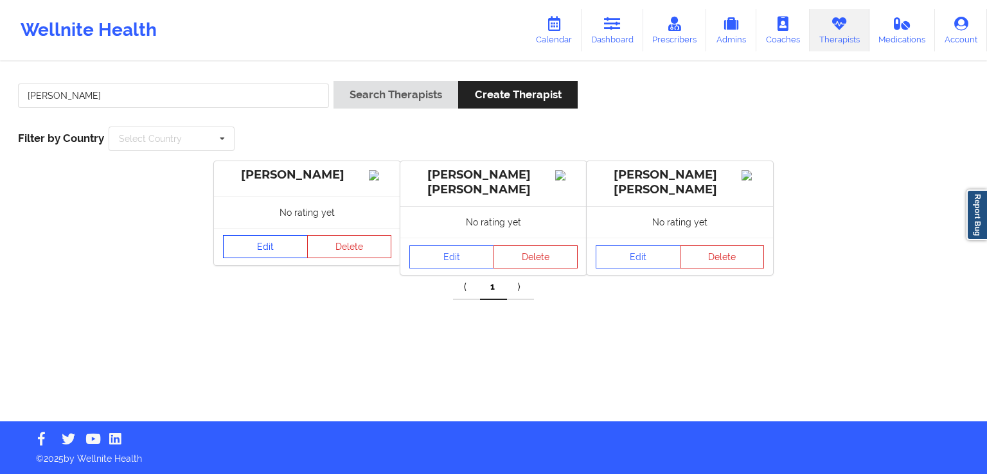
click at [254, 257] on link "Edit" at bounding box center [265, 246] width 85 height 23
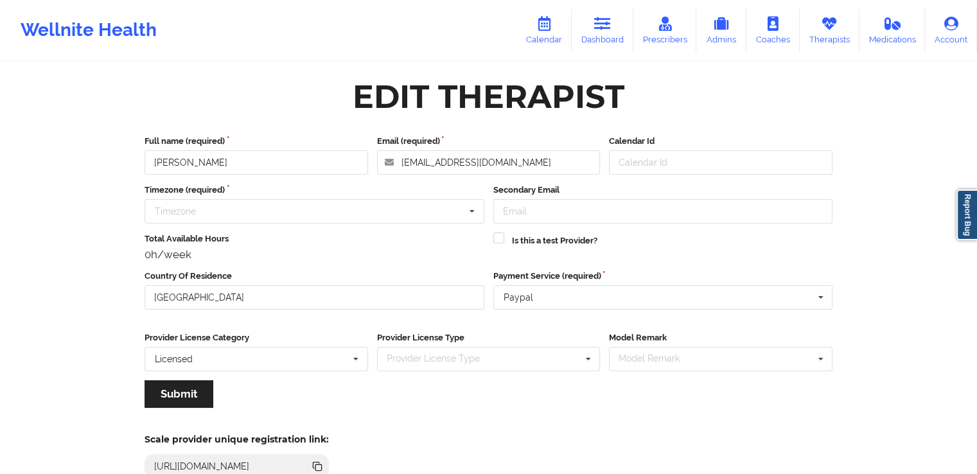
scroll to position [111, 0]
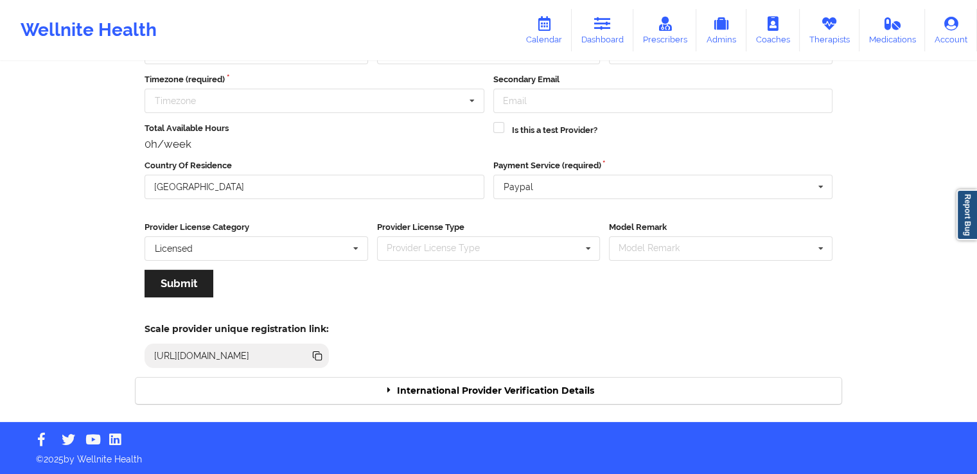
click at [588, 394] on div "International Provider Verification Details" at bounding box center [489, 391] width 706 height 26
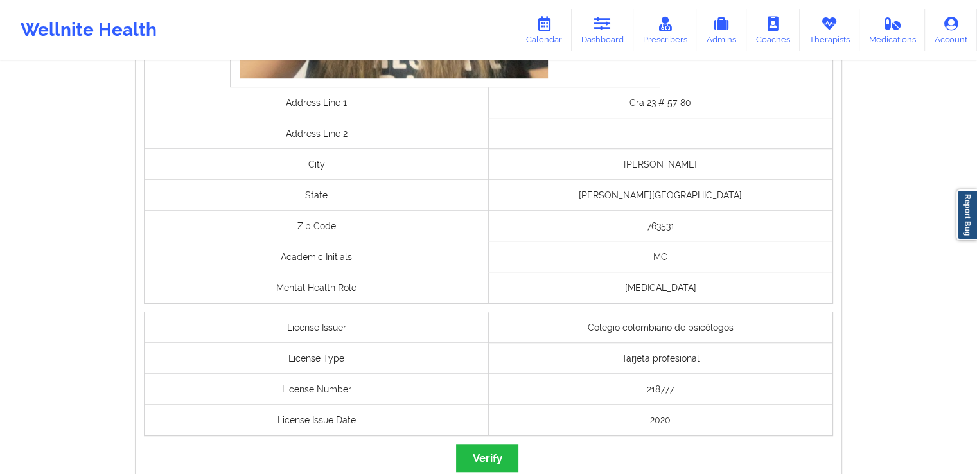
scroll to position [1030, 0]
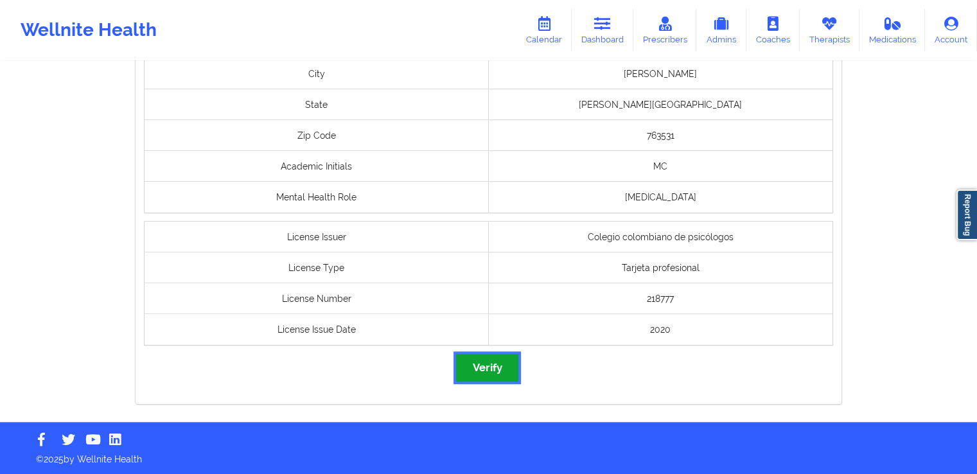
click at [500, 366] on button "Verify" at bounding box center [487, 368] width 62 height 28
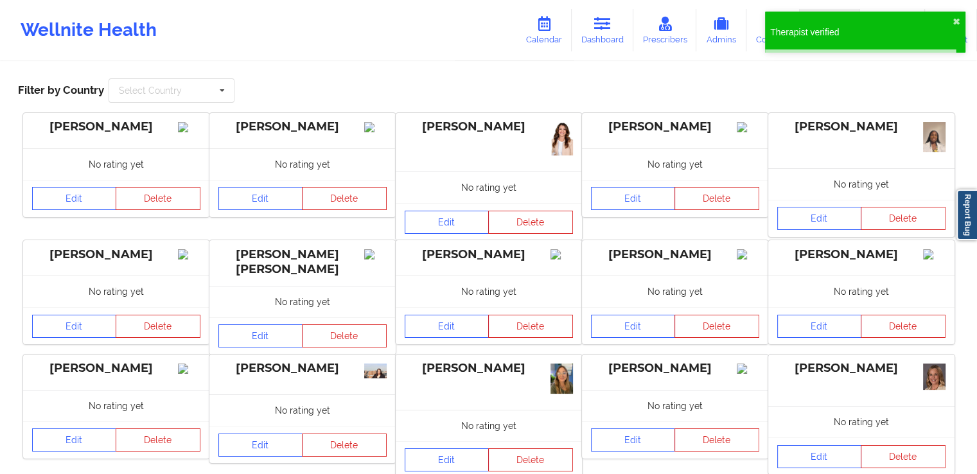
scroll to position [51, 0]
